Goal: Check status: Check status

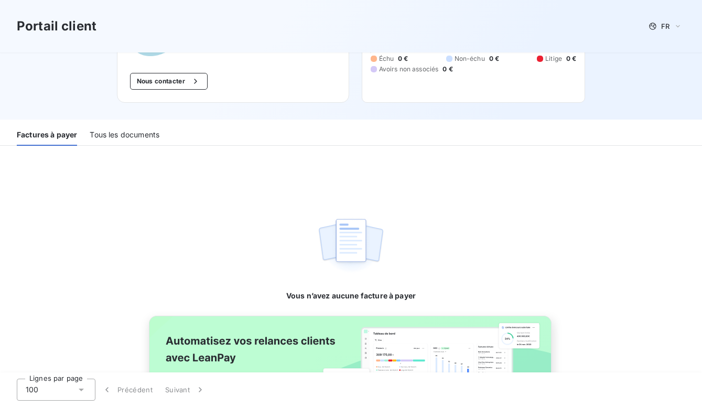
scroll to position [105, 0]
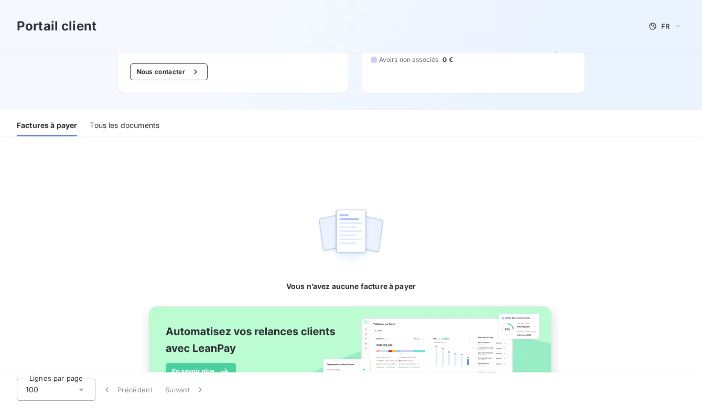
click at [112, 125] on div "Tous les documents" at bounding box center [125, 125] width 70 height 22
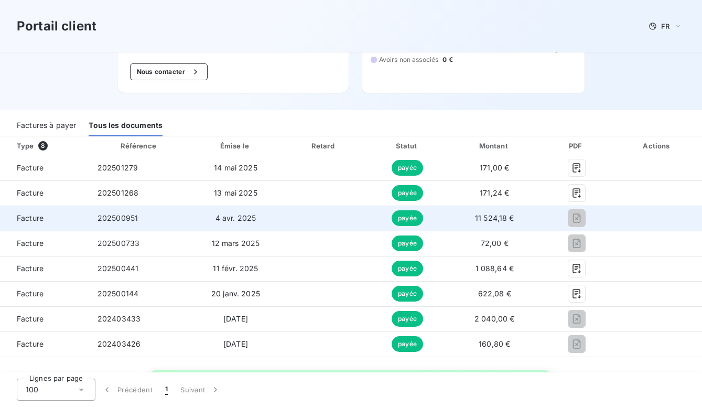
click at [310, 223] on td at bounding box center [323, 217] width 84 height 25
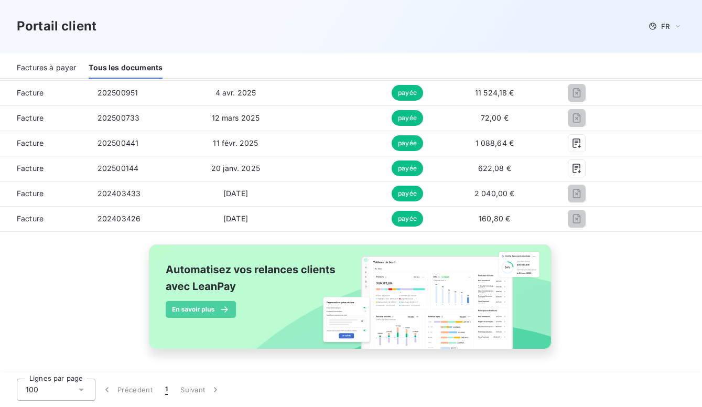
scroll to position [0, 0]
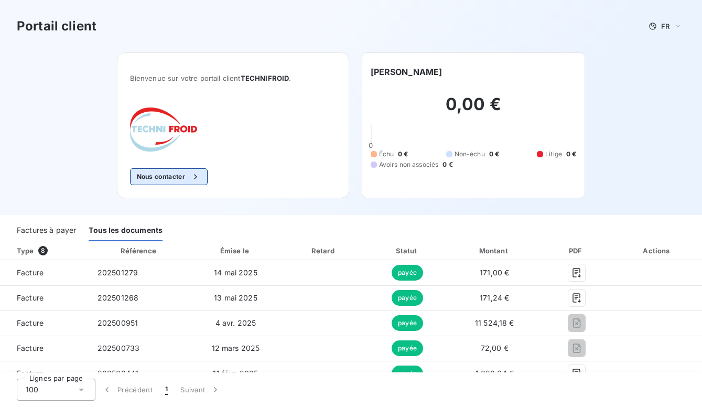
click at [190, 177] on icon "button" at bounding box center [195, 176] width 10 height 10
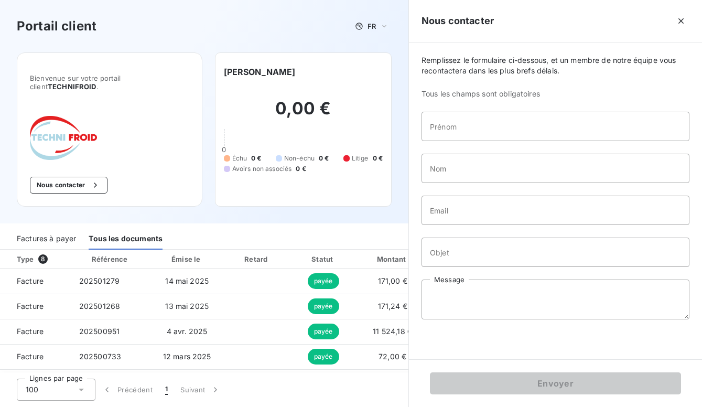
click at [263, 117] on h2 "0,00 €" at bounding box center [303, 113] width 159 height 31
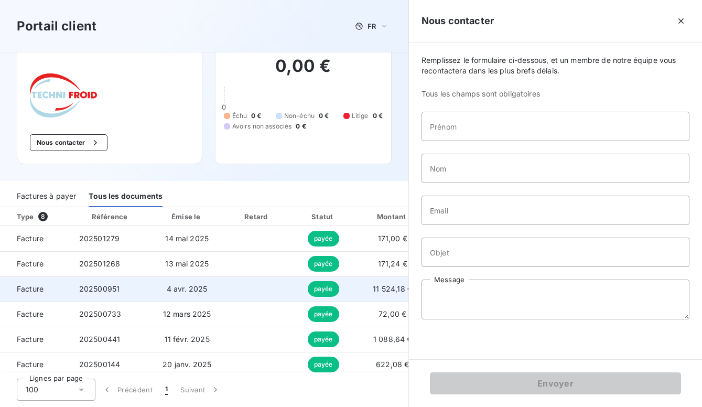
scroll to position [105, 0]
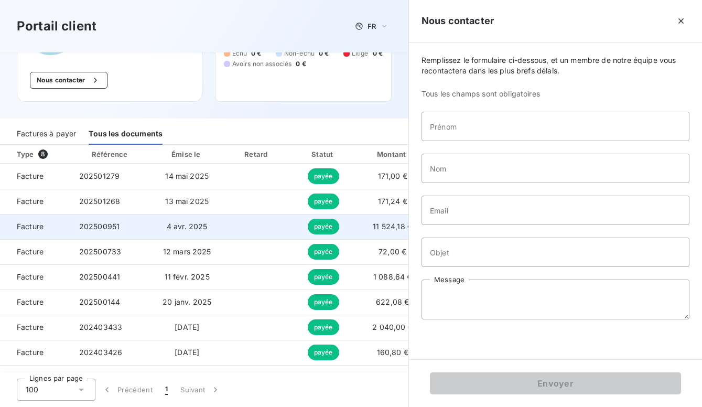
click at [194, 234] on td "4 avr. 2025" at bounding box center [186, 226] width 73 height 25
click at [302, 227] on td "payée" at bounding box center [323, 226] width 66 height 25
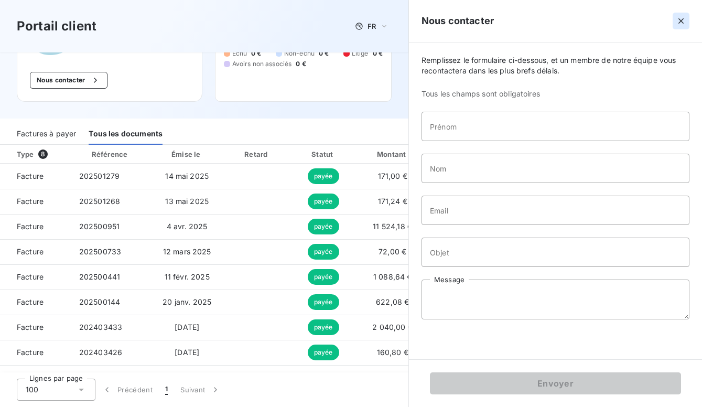
click at [680, 24] on icon "button" at bounding box center [681, 21] width 10 height 10
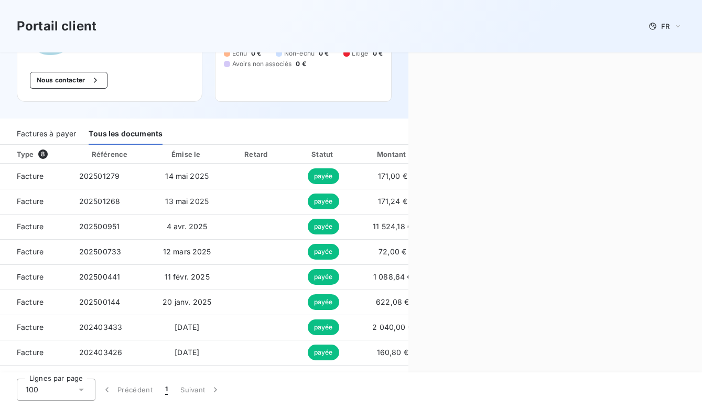
scroll to position [96, 0]
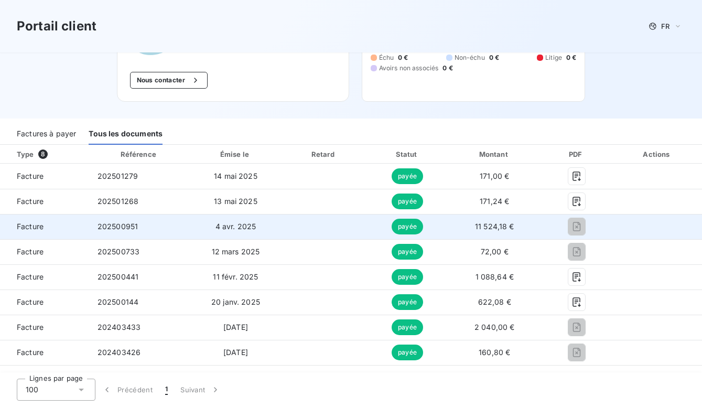
click at [70, 233] on td "Facture" at bounding box center [44, 226] width 89 height 25
click at [153, 230] on td "202500951" at bounding box center [139, 226] width 101 height 25
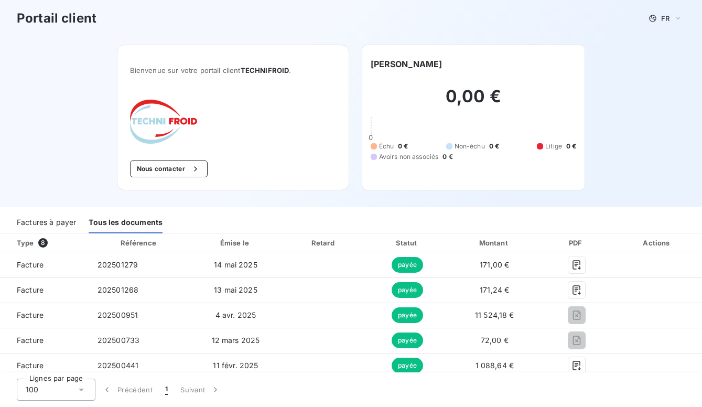
scroll to position [0, 0]
